Goal: Information Seeking & Learning: Learn about a topic

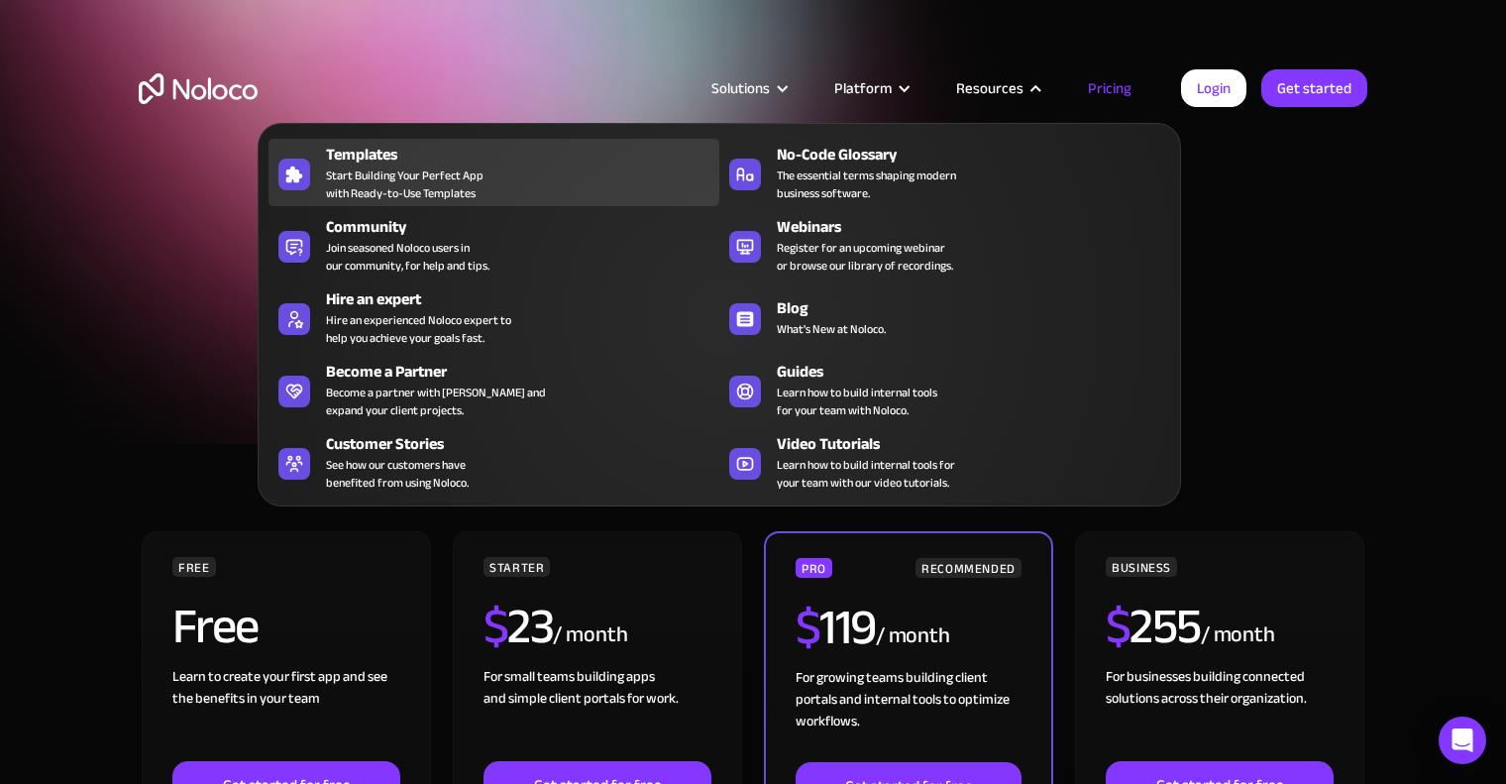
click at [363, 174] on span "Start Building Your Perfect App with Ready-to-Use Templates" at bounding box center [405, 184] width 158 height 36
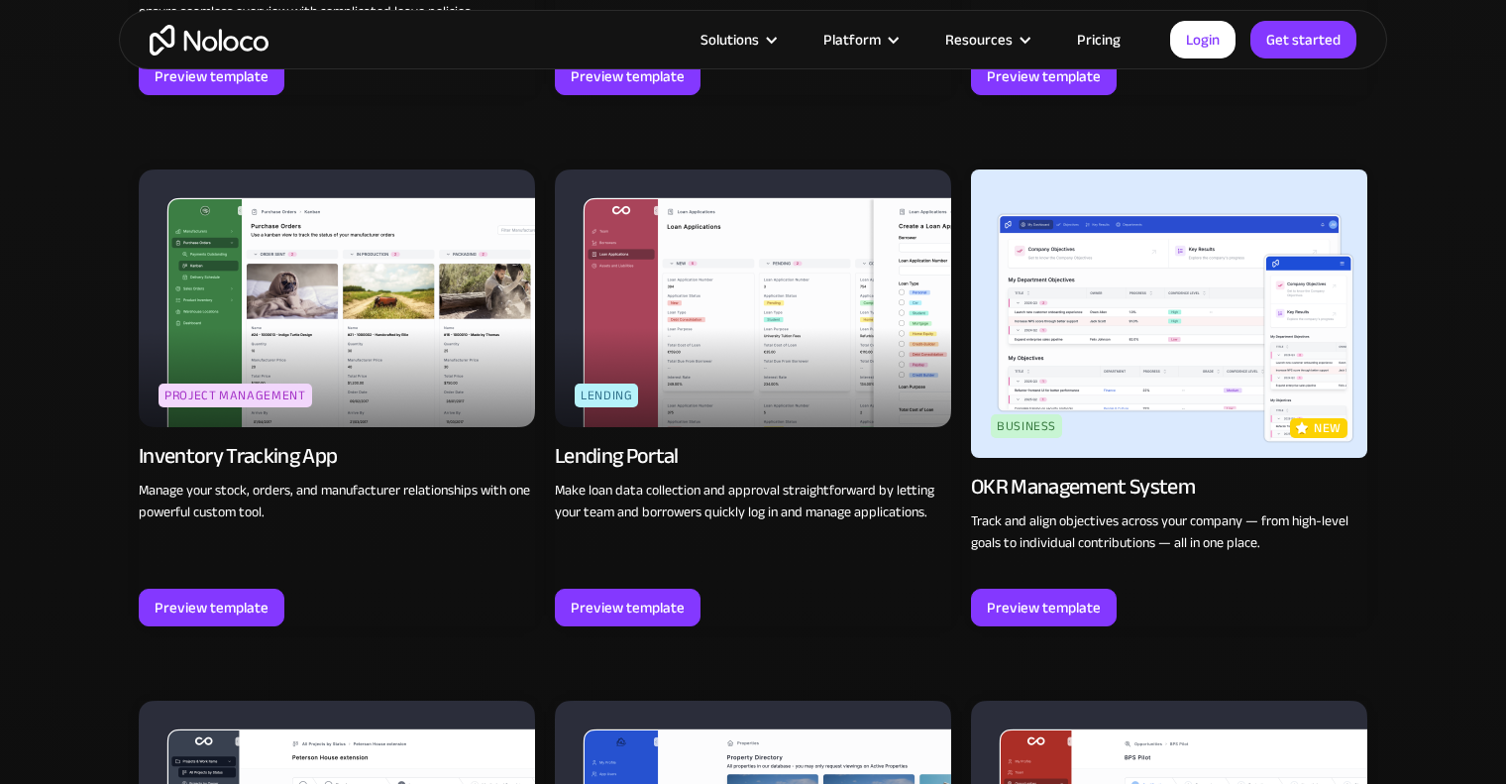
scroll to position [2973, 0]
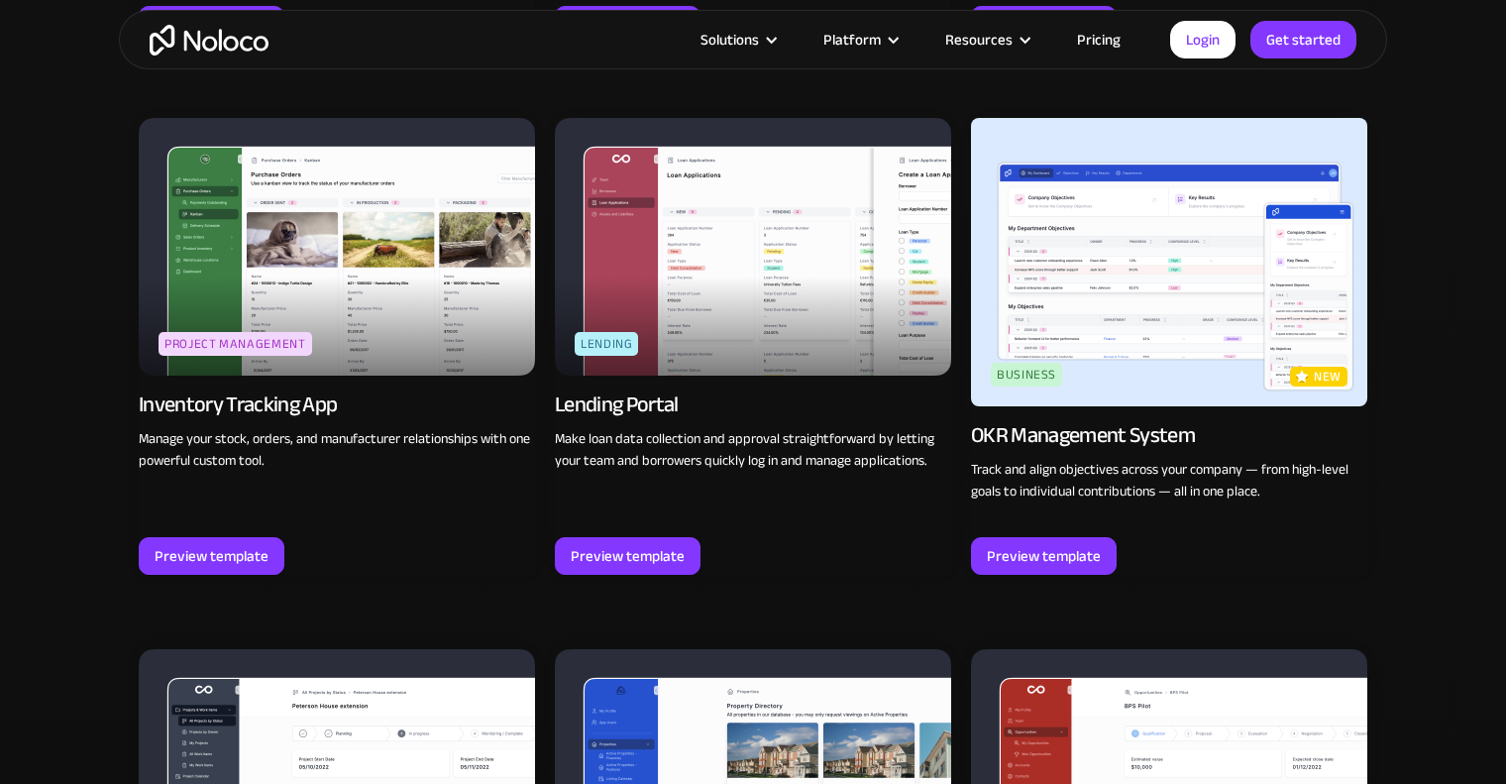
click at [1112, 46] on link "Pricing" at bounding box center [1098, 40] width 93 height 26
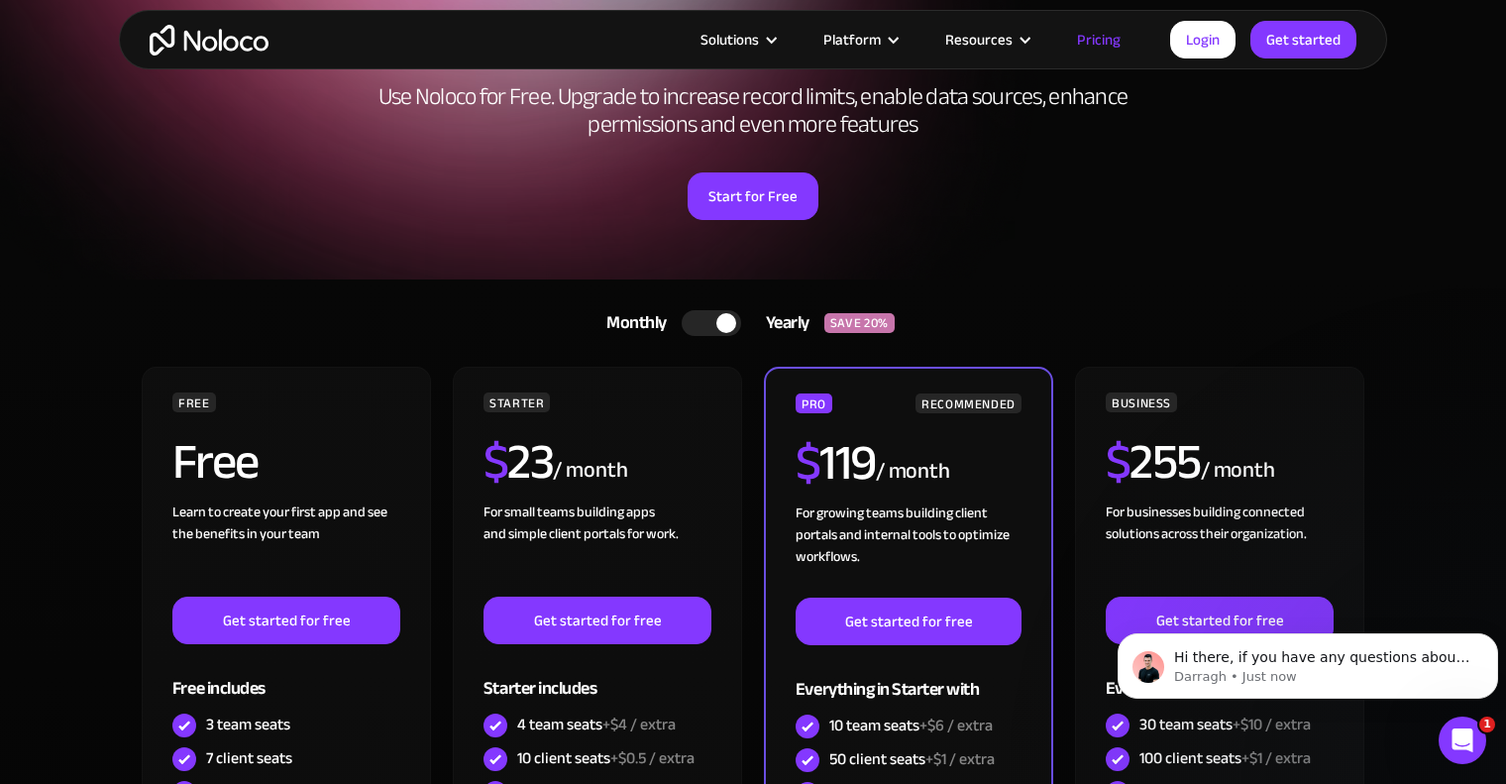
scroll to position [495, 0]
